Goal: Task Accomplishment & Management: Manage account settings

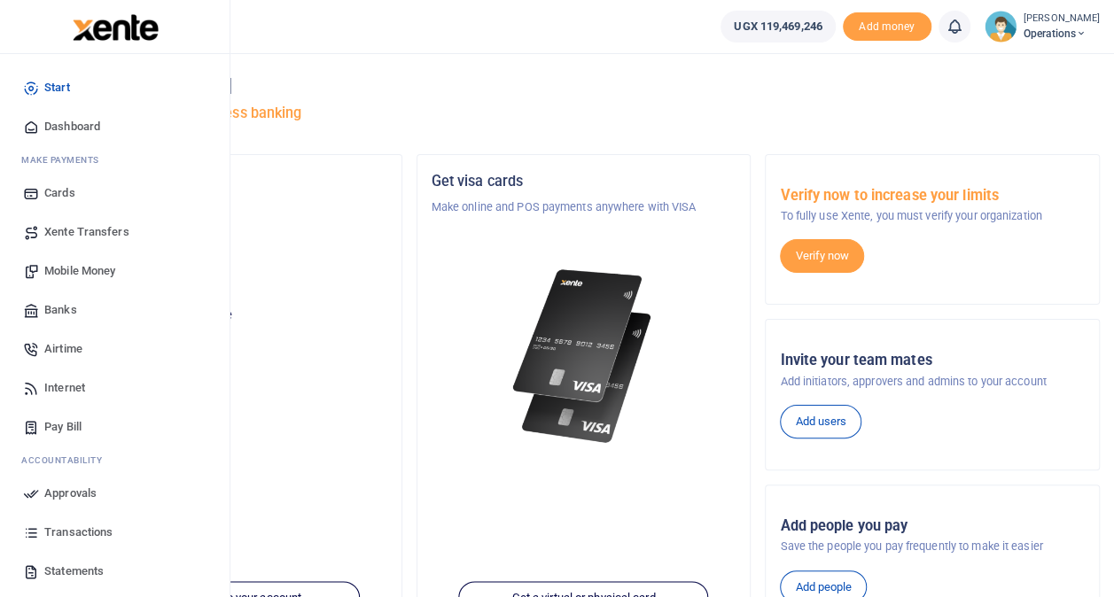
click at [66, 531] on span "Transactions" at bounding box center [78, 533] width 68 height 18
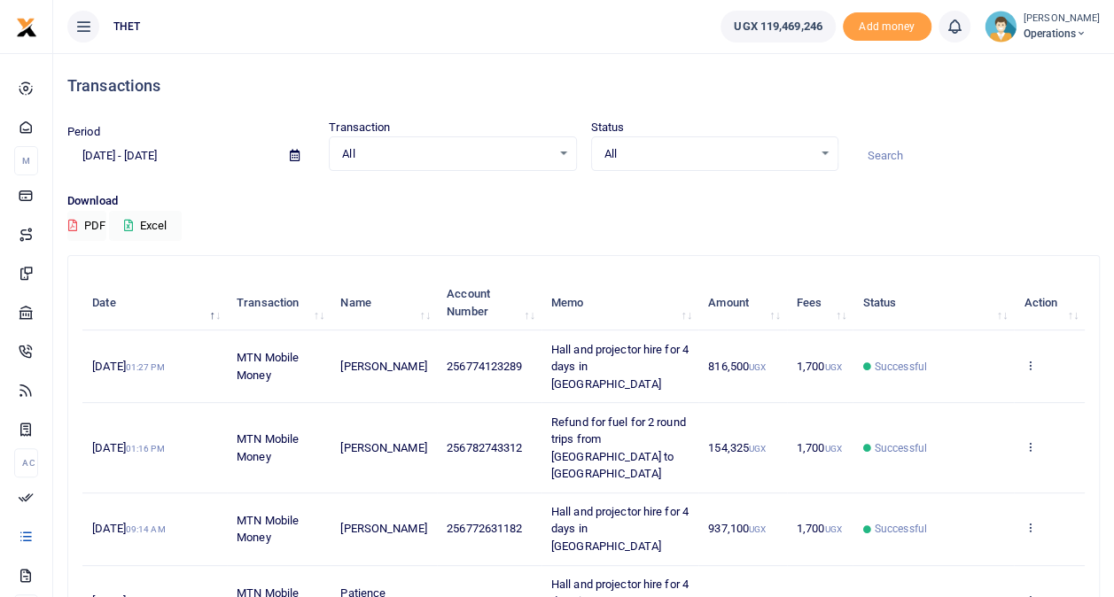
click at [1042, 28] on span "Operations" at bounding box center [1062, 34] width 76 height 16
click at [1007, 126] on link "Logout" at bounding box center [1065, 129] width 140 height 25
